Goal: Obtain resource: Download file/media

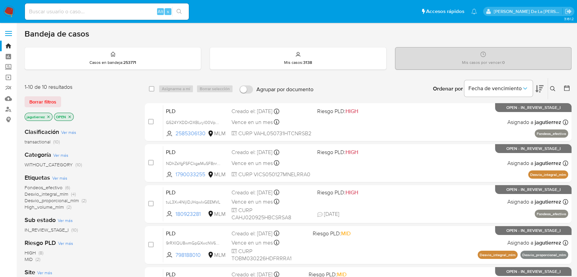
click at [47, 115] on icon "close-filter" at bounding box center [48, 117] width 4 height 4
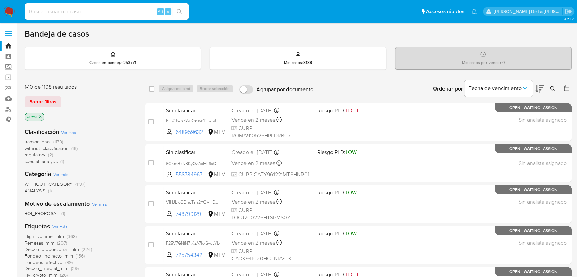
click at [93, 14] on input at bounding box center [107, 11] width 164 height 9
paste input "1873249751"
type input "1873249751"
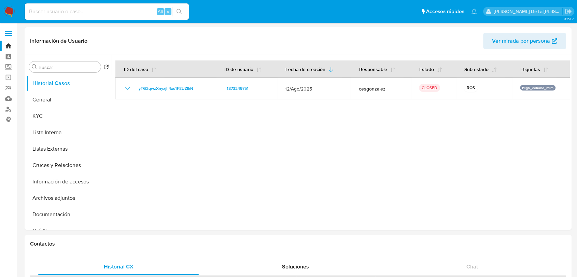
select select "10"
click at [39, 97] on button "General" at bounding box center [66, 100] width 80 height 16
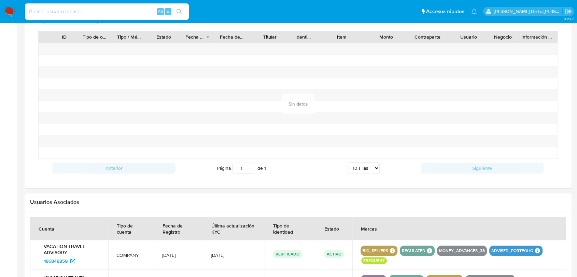
scroll to position [342, 0]
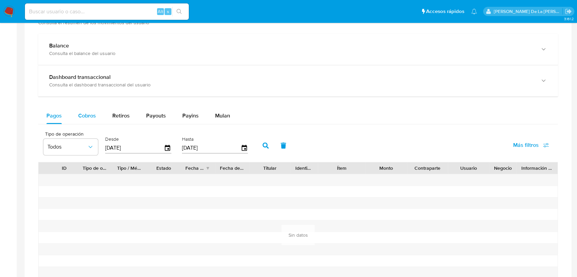
click at [100, 114] on button "Cobros" at bounding box center [87, 116] width 34 height 16
select select "10"
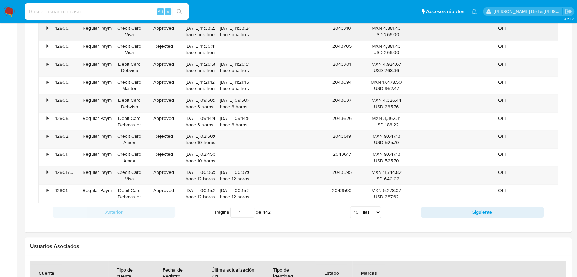
scroll to position [379, 0]
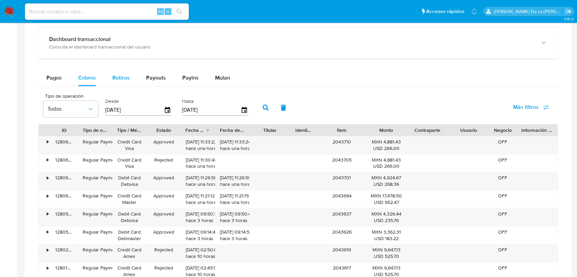
click at [125, 82] on div "Retiros" at bounding box center [120, 78] width 17 height 16
select select "10"
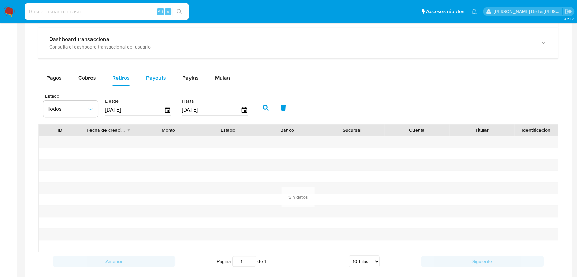
click at [141, 70] on button "Payouts" at bounding box center [156, 78] width 36 height 16
select select "10"
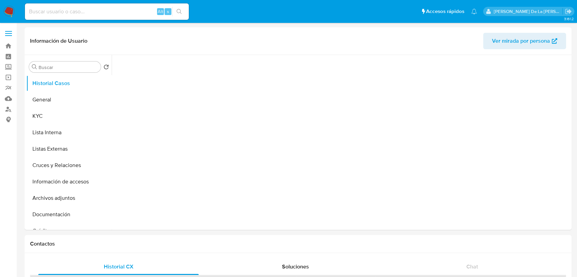
select select "10"
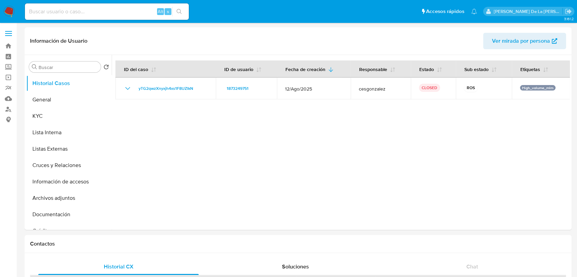
click at [9, 9] on img at bounding box center [9, 12] width 12 height 12
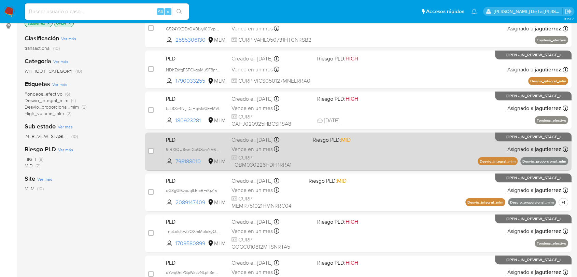
scroll to position [21, 0]
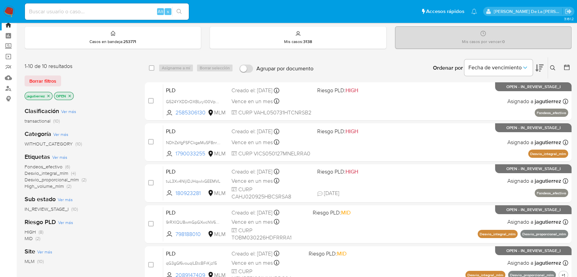
click at [50, 172] on span "Desvio_integral_mlm" at bounding box center [47, 173] width 44 height 7
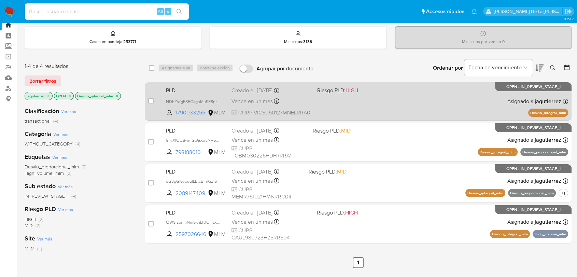
click at [380, 101] on span at bounding box center [357, 100] width 80 height 1
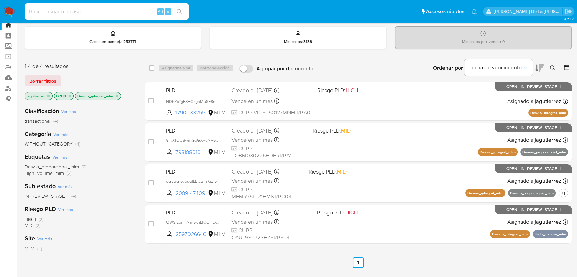
click at [80, 7] on input at bounding box center [107, 11] width 164 height 9
paste input "1785623122"
type input "1785623122"
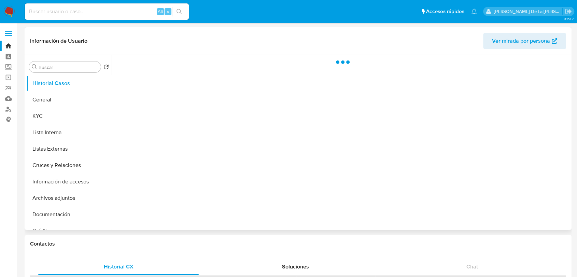
select select "10"
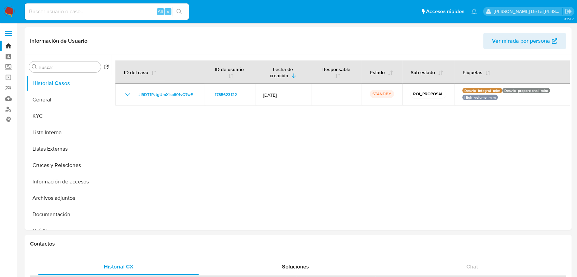
click at [60, 14] on input at bounding box center [107, 11] width 164 height 9
paste input "798188010"
type input "798188010"
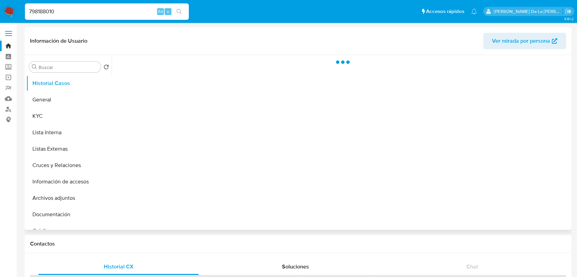
select select "10"
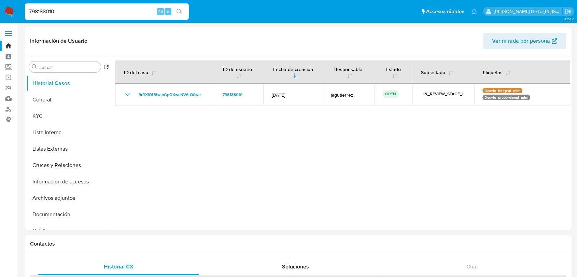
click at [65, 11] on input "798188010" at bounding box center [107, 11] width 164 height 9
paste input "2089147409"
type input "2089147409"
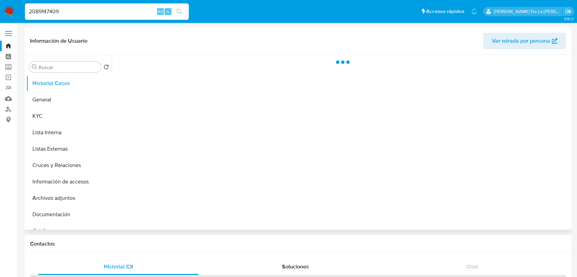
select select "10"
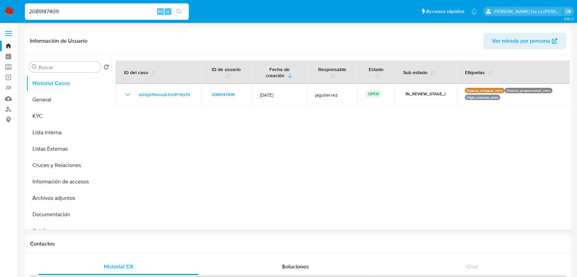
click at [69, 5] on div "2089147409 Alt s" at bounding box center [107, 11] width 164 height 16
click at [69, 9] on input "2089147409" at bounding box center [107, 11] width 164 height 9
paste input "597026646"
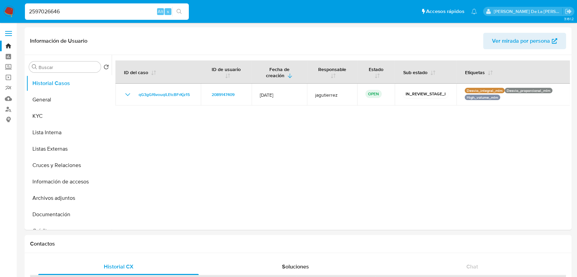
type input "2597026646"
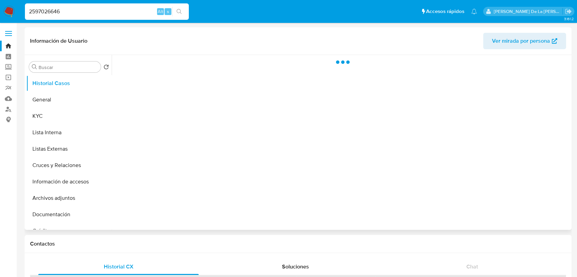
select select "10"
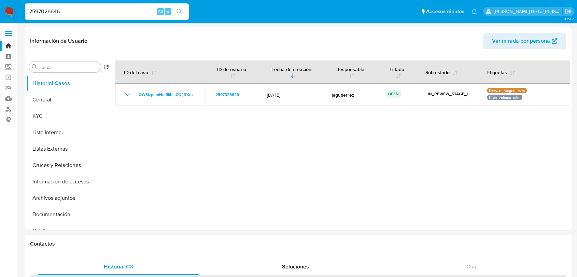
click at [40, 28] on div "Información de Usuario Ver mirada por persona" at bounding box center [298, 41] width 547 height 28
click at [43, 16] on div "2597026646 Alt s" at bounding box center [107, 11] width 164 height 16
click at [43, 15] on input "2597026646" at bounding box center [107, 11] width 164 height 9
click at [44, 12] on input "2597026646" at bounding box center [107, 11] width 164 height 9
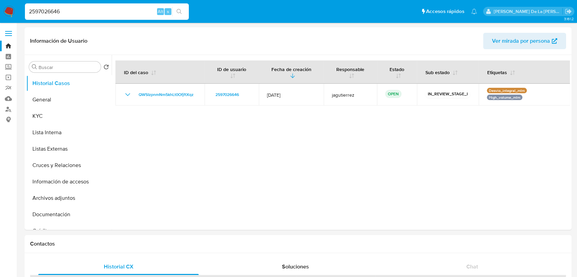
click at [45, 12] on input "2597026646" at bounding box center [107, 11] width 164 height 9
paste input "798188010"
type input "798188010"
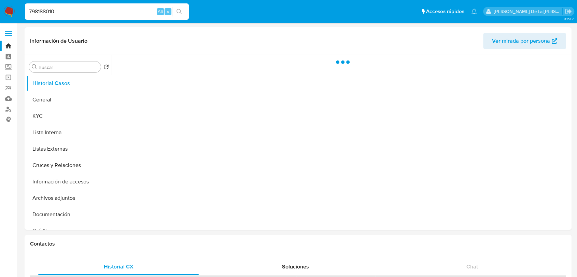
select select "10"
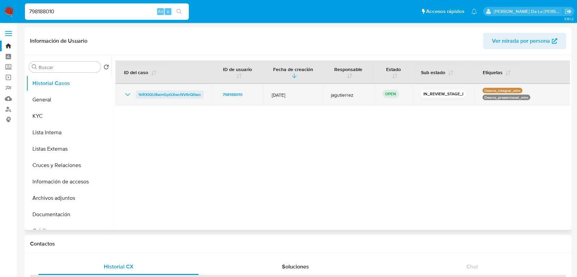
click at [167, 94] on span "9rRXIQU8wmGpGXwcNV6rQ0wo" at bounding box center [170, 95] width 62 height 8
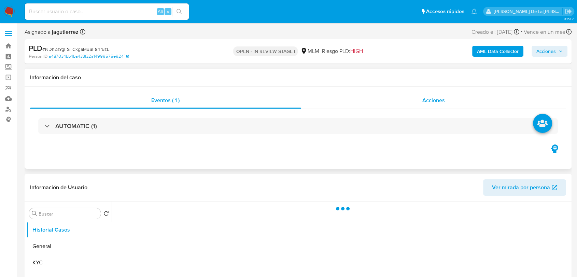
click at [440, 100] on span "Acciones" at bounding box center [433, 100] width 23 height 8
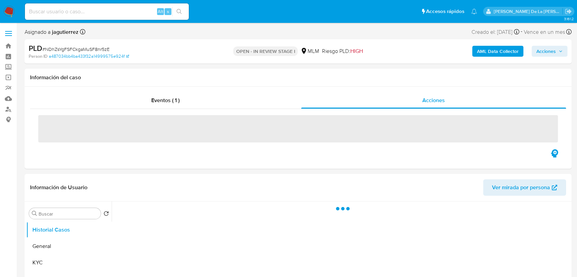
select select "10"
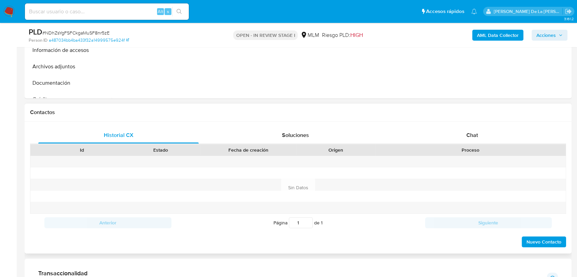
scroll to position [342, 0]
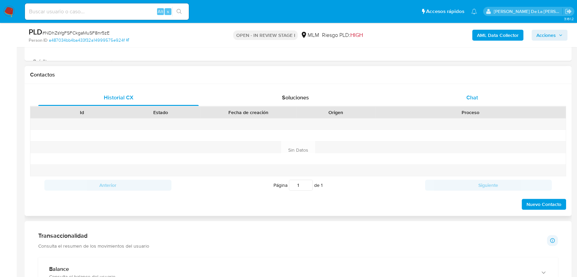
click at [470, 102] on div "Chat" at bounding box center [472, 97] width 161 height 16
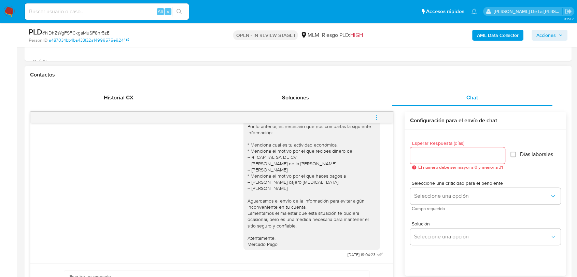
scroll to position [0, 0]
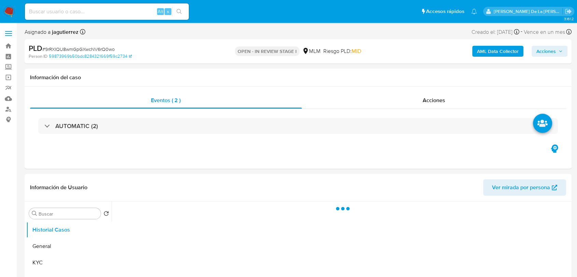
select select "10"
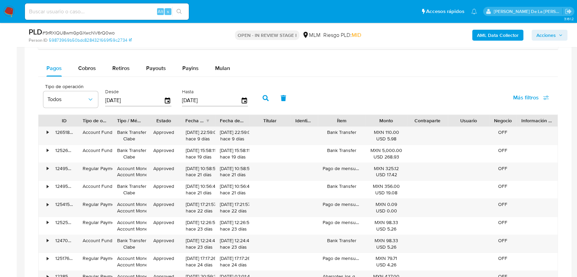
scroll to position [531, 0]
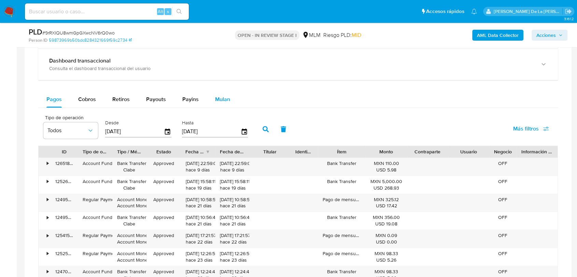
click at [210, 97] on button "Mulan" at bounding box center [222, 99] width 31 height 16
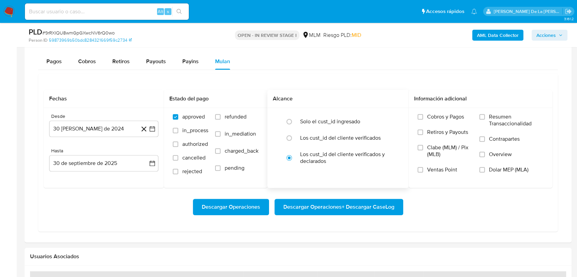
click at [344, 112] on div "Solo el cust_id ingresado Los cust_id del cliente verificados Los cust_id del c…" at bounding box center [337, 141] width 141 height 67
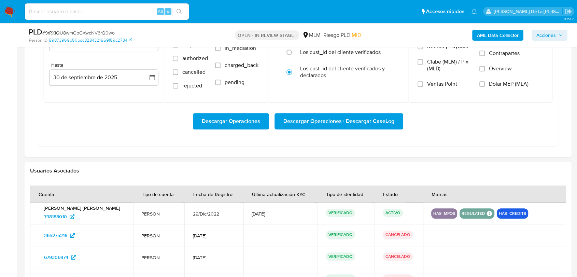
scroll to position [607, 0]
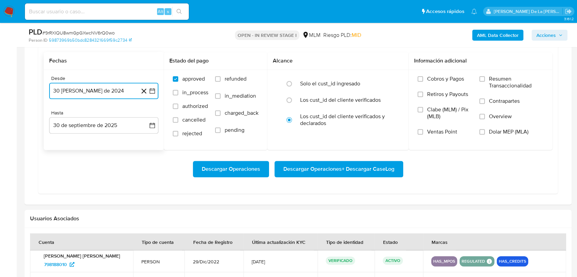
click at [153, 91] on icon "button" at bounding box center [152, 90] width 7 height 7
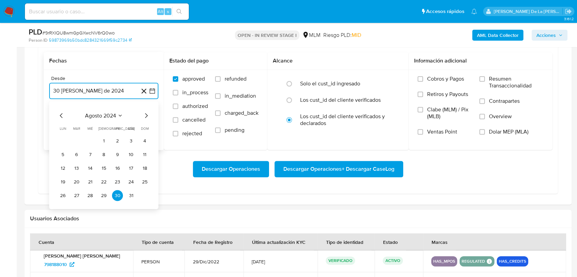
click at [146, 114] on icon "Mes siguiente" at bounding box center [146, 115] width 8 height 8
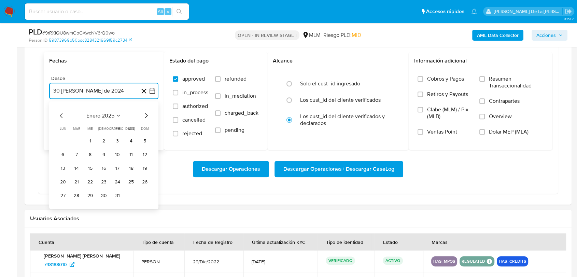
click at [146, 114] on icon "Mes siguiente" at bounding box center [146, 115] width 8 height 8
click at [132, 140] on button "1" at bounding box center [131, 140] width 11 height 11
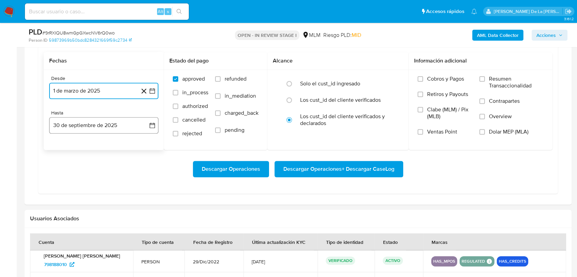
click at [112, 128] on button "30 de septiembre de 2025" at bounding box center [103, 125] width 109 height 16
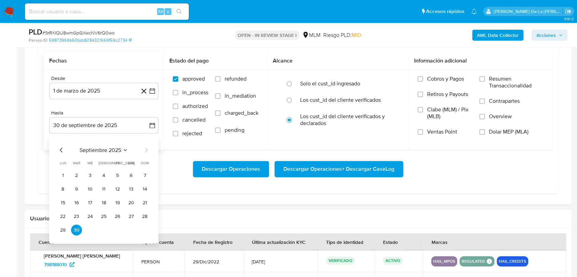
click at [60, 143] on div "septiembre 2025 septiembre 2025 lun lunes mar martes mié miércoles jue jueves v…" at bounding box center [103, 190] width 109 height 108
click at [62, 146] on icon "Mes anterior" at bounding box center [61, 150] width 8 height 8
click at [143, 228] on button "31" at bounding box center [144, 229] width 11 height 11
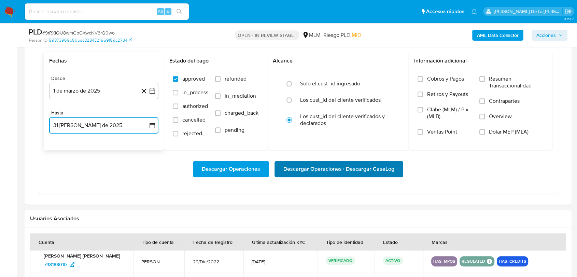
click at [309, 172] on span "Descargar Operaciones + Descargar CaseLog" at bounding box center [338, 169] width 111 height 15
